Goal: Transaction & Acquisition: Book appointment/travel/reservation

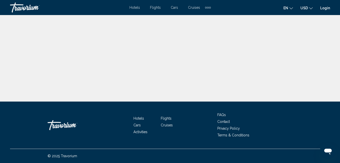
click at [135, 6] on span "Hotels" at bounding box center [134, 8] width 11 height 4
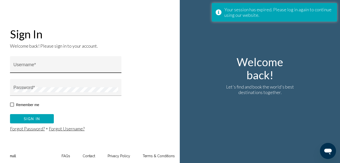
click at [73, 62] on div "Username *" at bounding box center [66, 65] width 105 height 13
